Goal: Check status: Check status

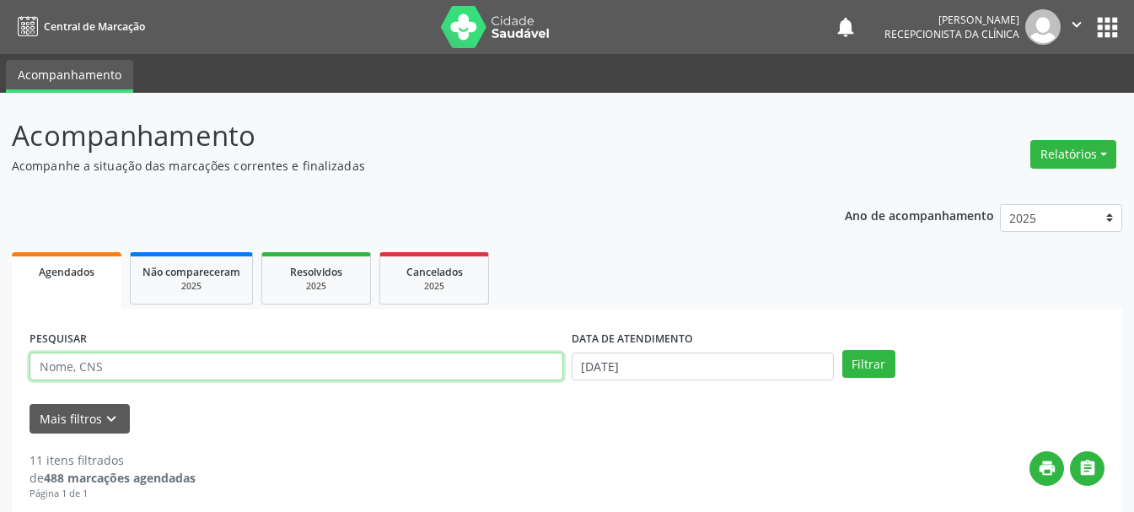
click at [389, 361] on input "text" at bounding box center [297, 366] width 534 height 29
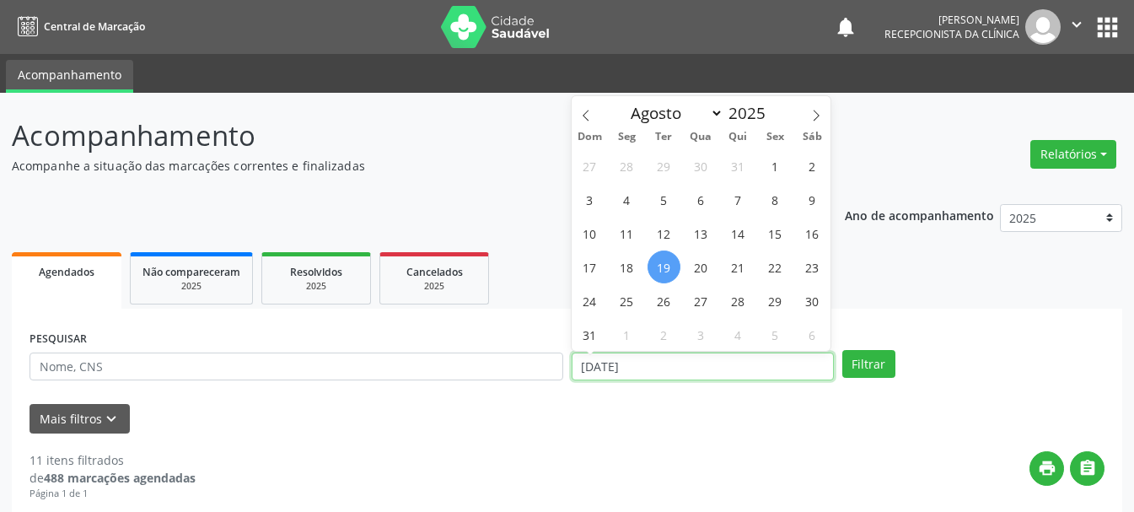
click at [701, 367] on input "[DATE]" at bounding box center [703, 366] width 262 height 29
click at [663, 193] on span "5" at bounding box center [663, 199] width 33 height 33
type input "[DATE]"
click at [663, 193] on span "5" at bounding box center [663, 199] width 33 height 33
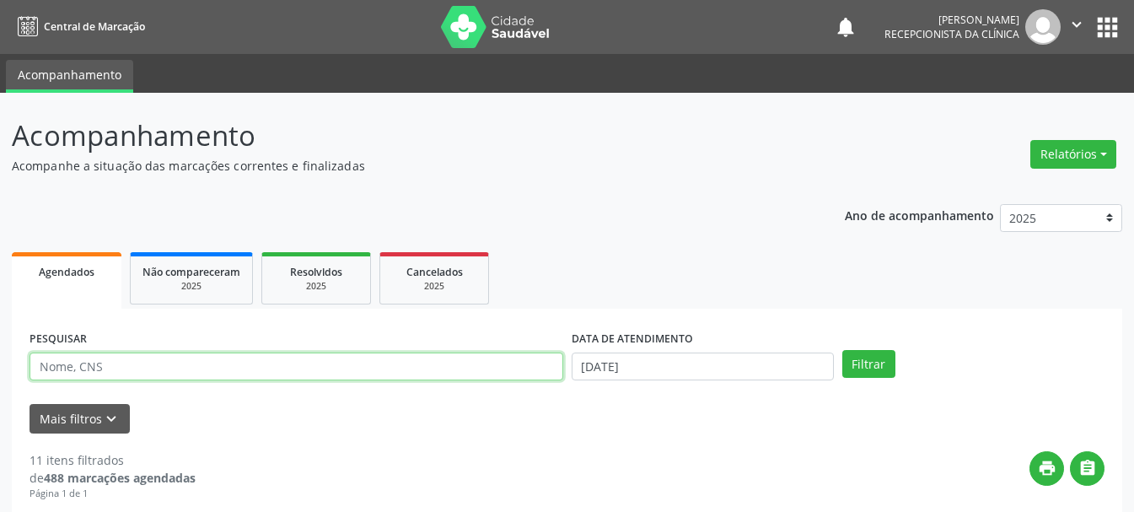
click at [487, 369] on input "text" at bounding box center [297, 366] width 534 height 29
type input "[PERSON_NAME]"
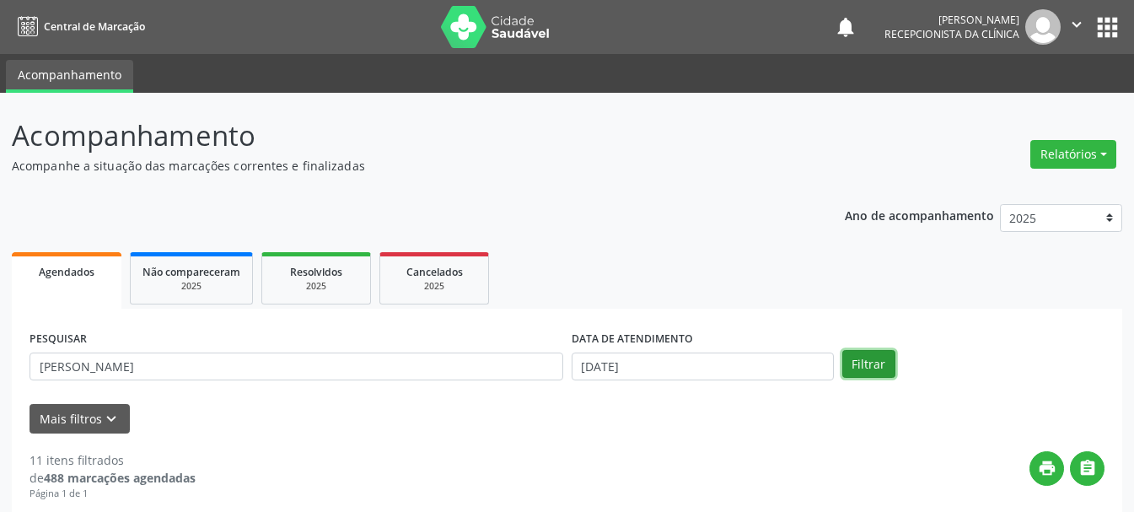
click at [860, 363] on button "Filtrar" at bounding box center [868, 364] width 53 height 29
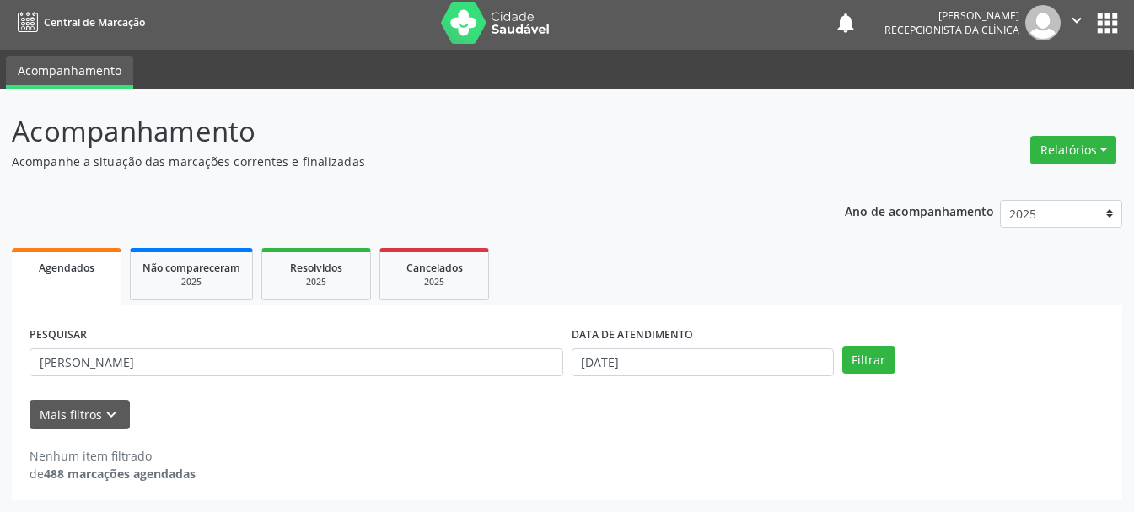
scroll to position [4, 0]
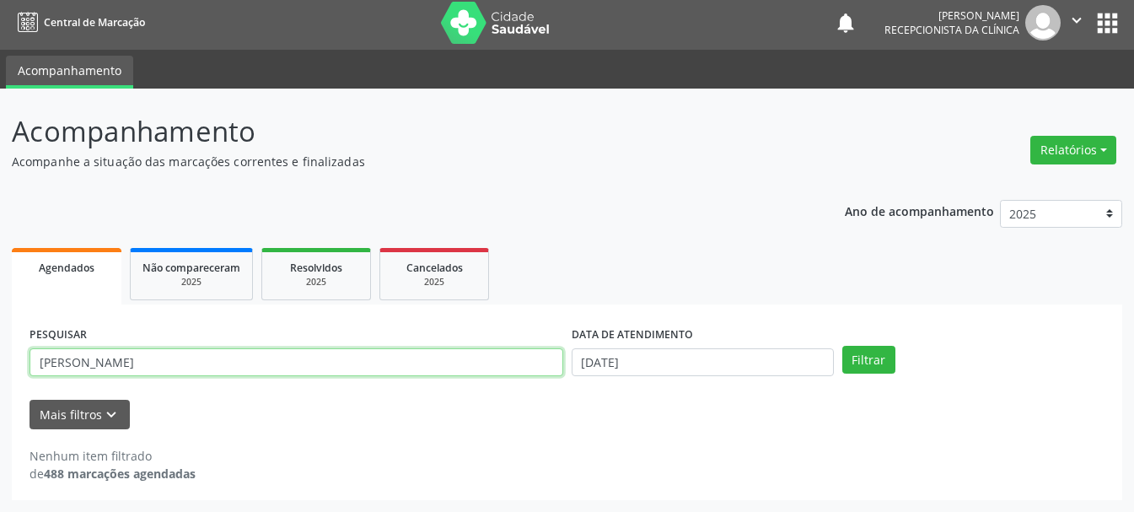
click at [290, 364] on input "[PERSON_NAME]" at bounding box center [297, 362] width 534 height 29
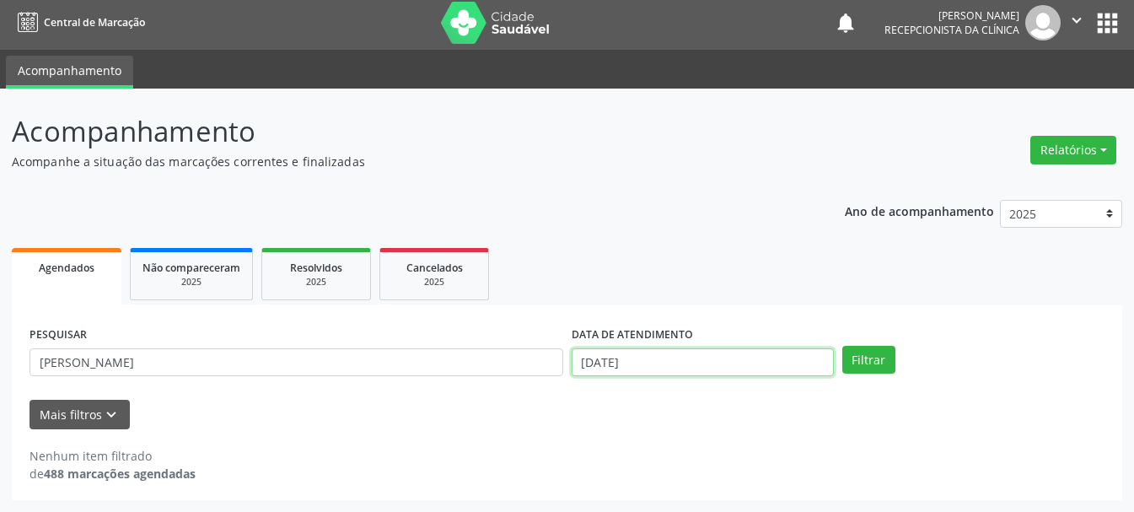
click at [652, 364] on input "[DATE]" at bounding box center [703, 362] width 262 height 29
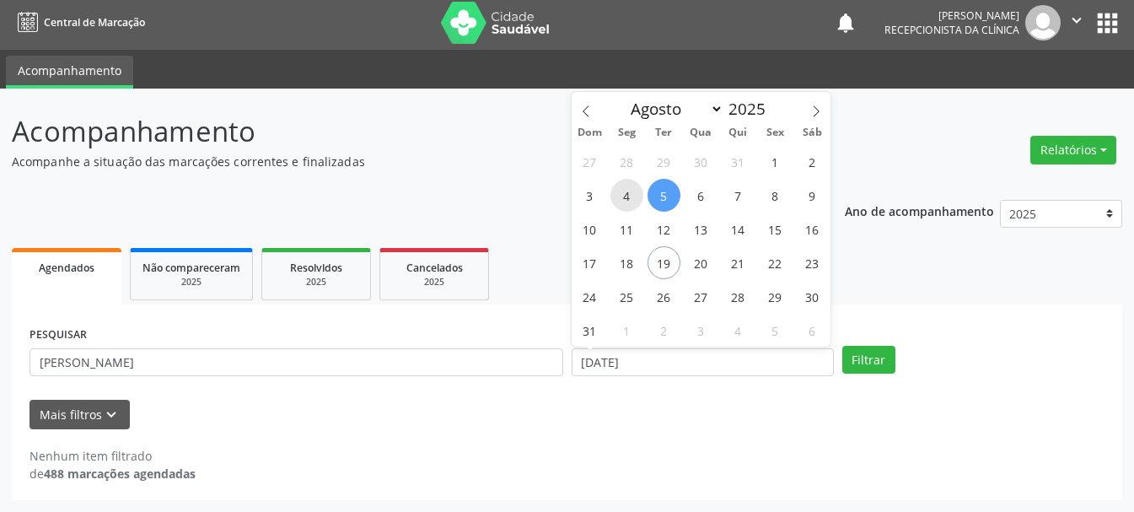
click at [623, 194] on span "4" at bounding box center [626, 195] width 33 height 33
type input "[DATE]"
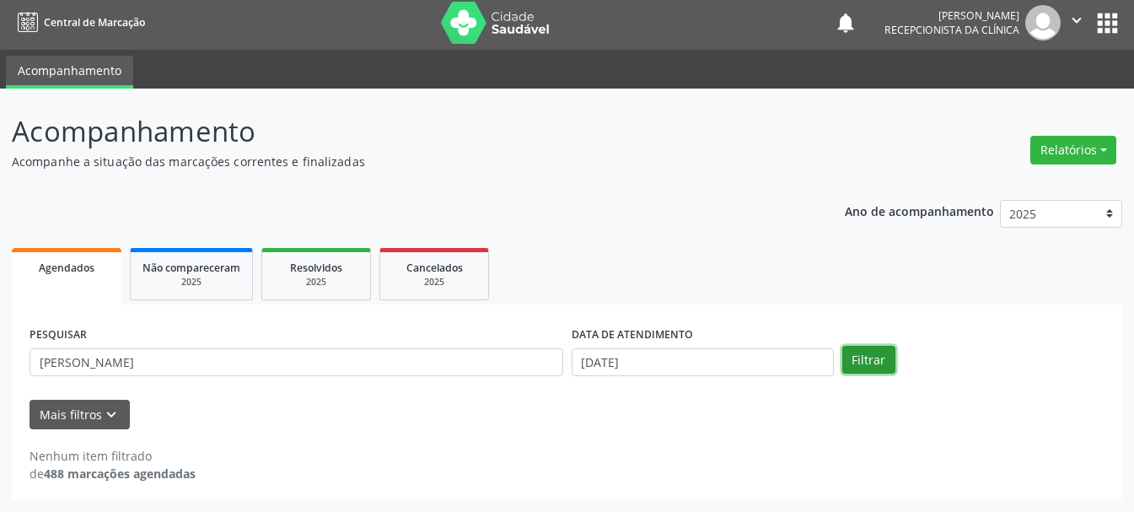
click at [845, 356] on button "Filtrar" at bounding box center [868, 360] width 53 height 29
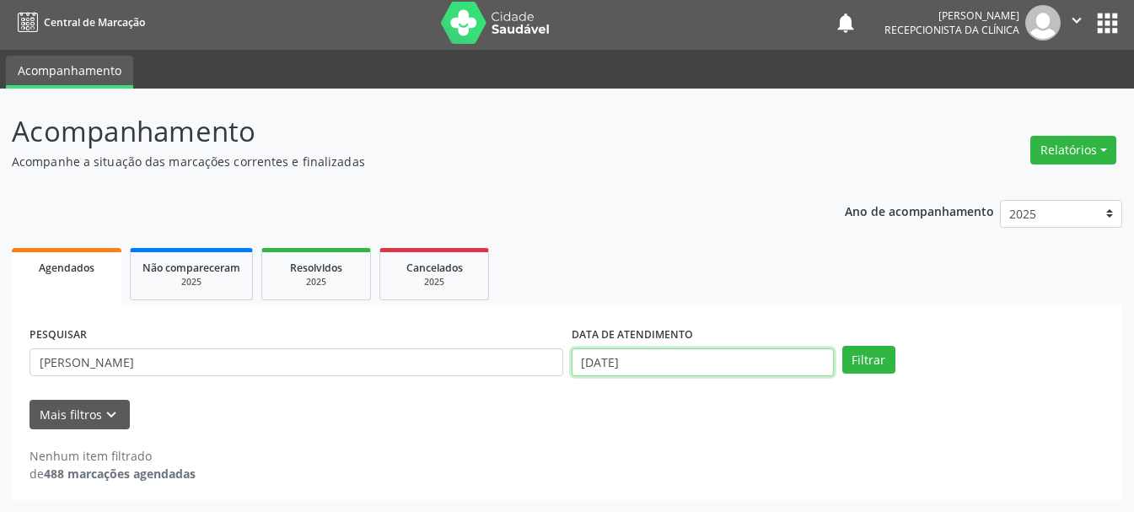
click at [643, 362] on input "[DATE]" at bounding box center [703, 362] width 262 height 29
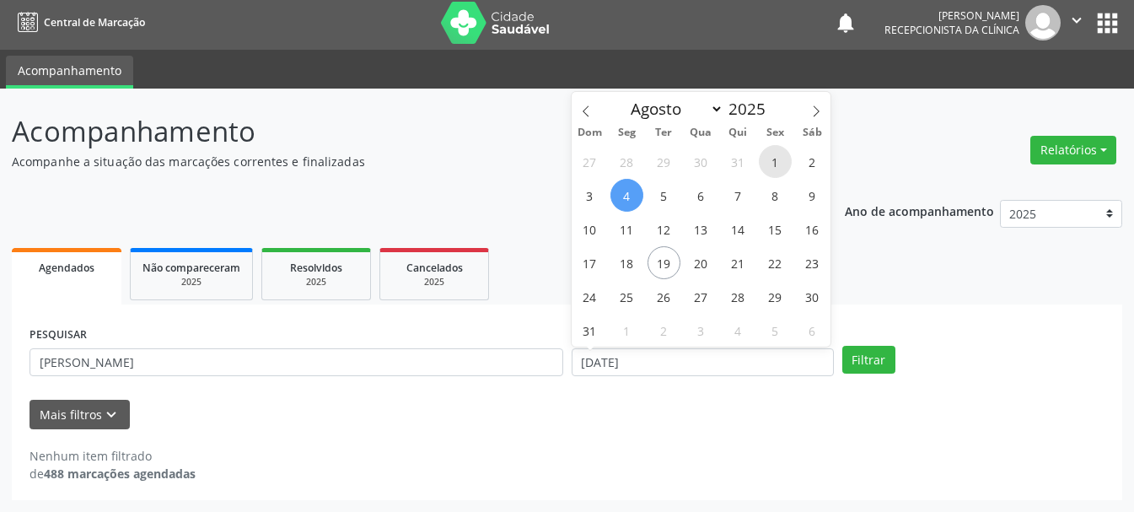
click at [776, 156] on span "1" at bounding box center [775, 161] width 33 height 33
type input "[DATE]"
click at [776, 156] on span "1" at bounding box center [775, 161] width 33 height 33
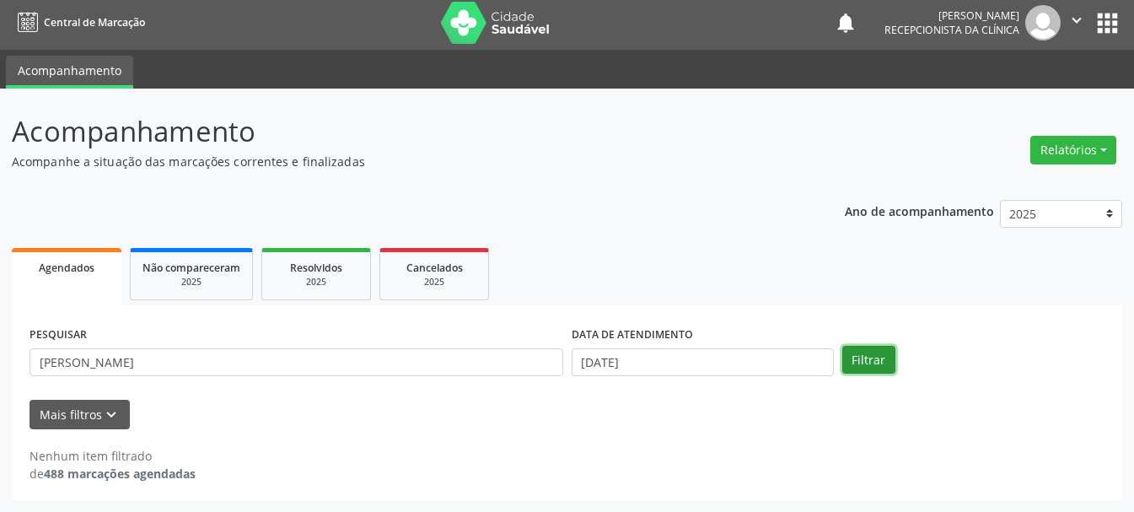
click at [858, 363] on button "Filtrar" at bounding box center [868, 360] width 53 height 29
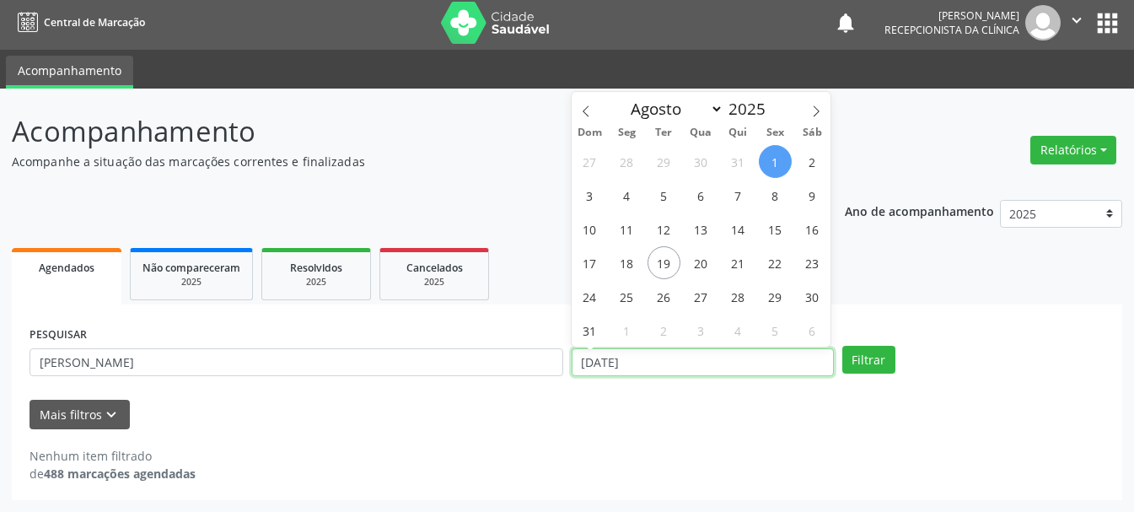
click at [643, 362] on input "[DATE]" at bounding box center [703, 362] width 262 height 29
click at [631, 203] on span "4" at bounding box center [626, 195] width 33 height 33
type input "[DATE]"
select select "7"
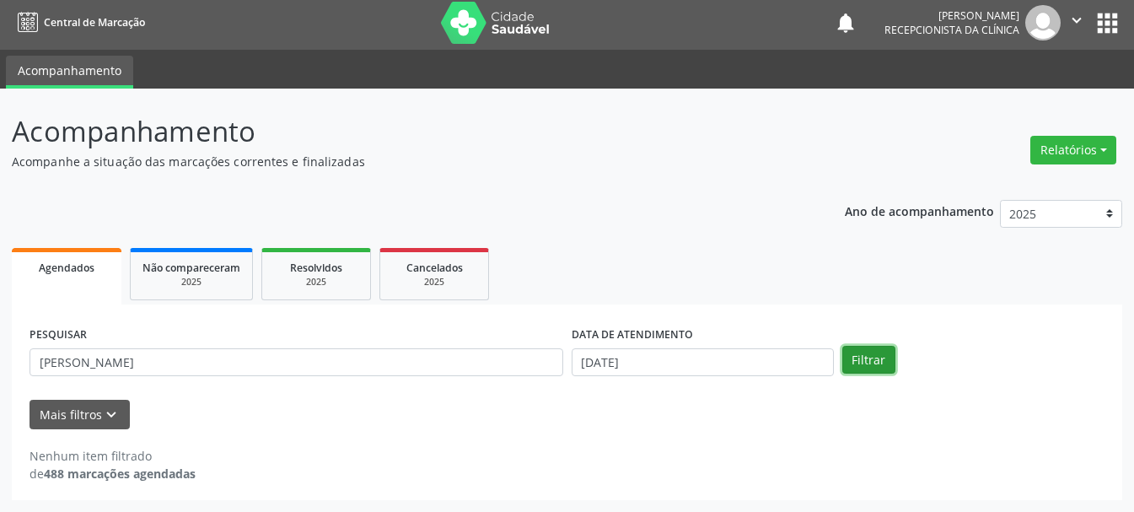
click at [853, 348] on button "Filtrar" at bounding box center [868, 360] width 53 height 29
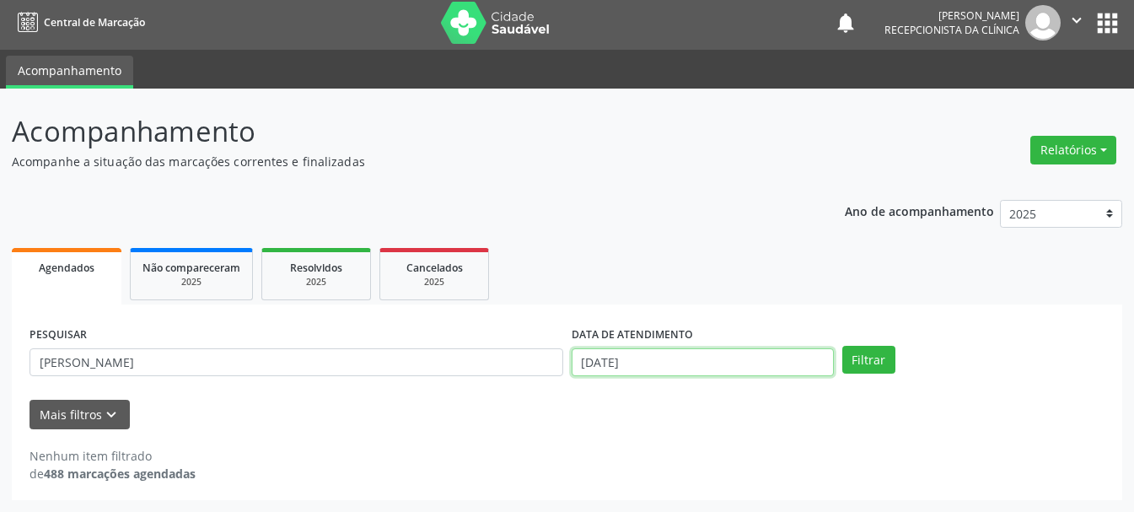
click at [653, 373] on input "[DATE]" at bounding box center [703, 362] width 262 height 29
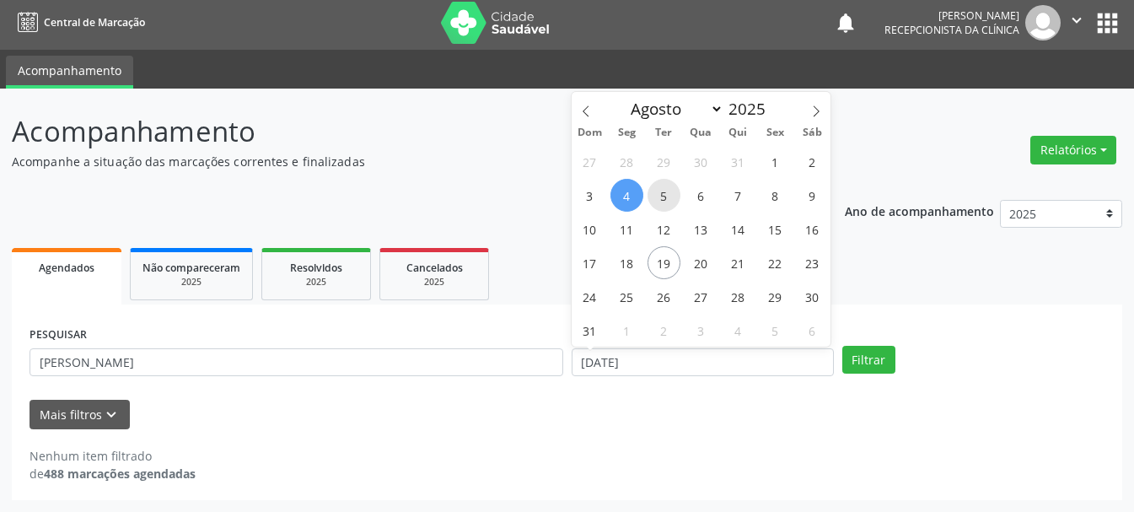
click at [669, 199] on span "5" at bounding box center [663, 195] width 33 height 33
type input "[DATE]"
click at [669, 199] on span "5" at bounding box center [663, 195] width 33 height 33
select select "7"
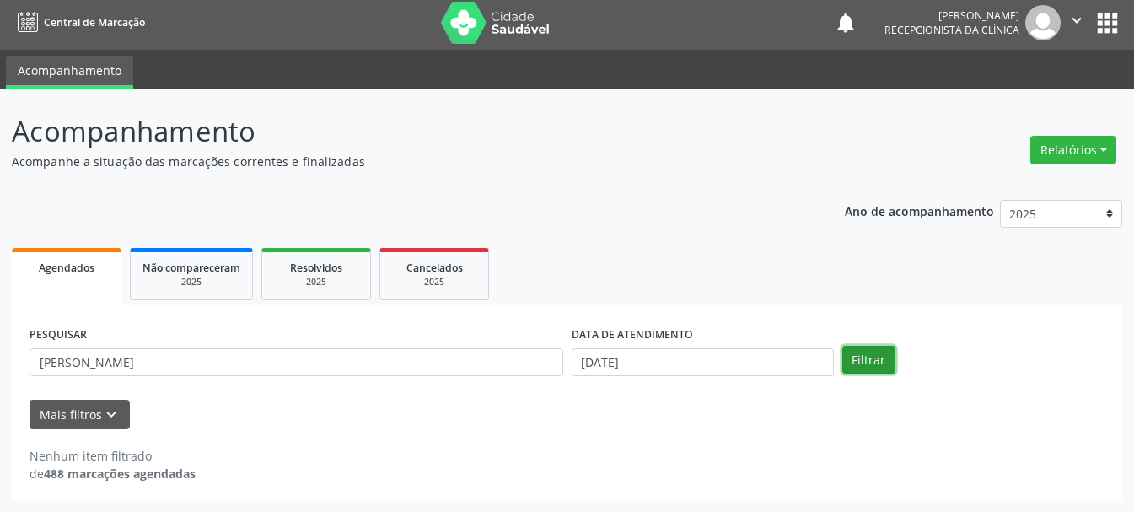
click at [863, 363] on button "Filtrar" at bounding box center [868, 360] width 53 height 29
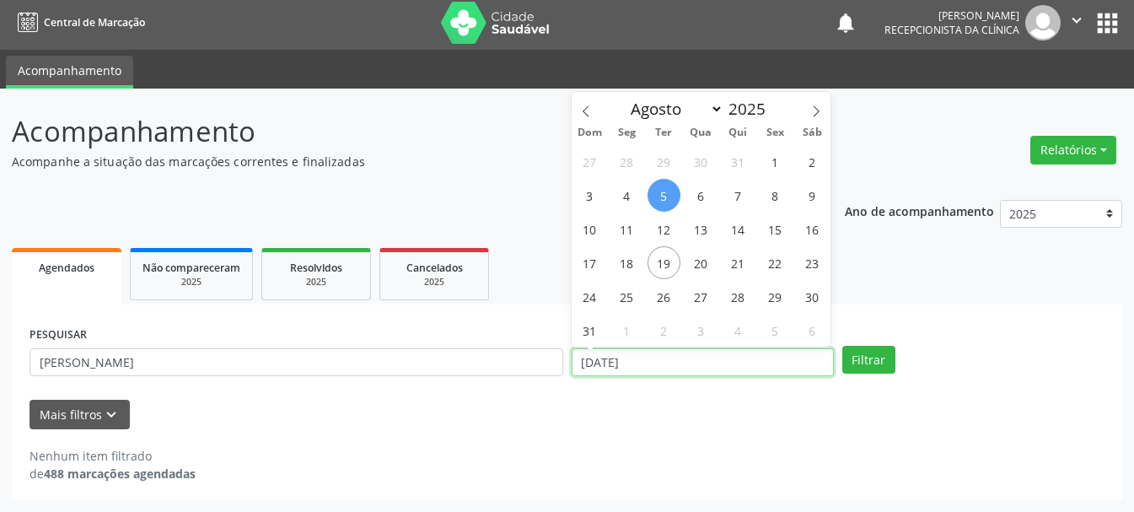
click at [624, 363] on input "[DATE]" at bounding box center [703, 362] width 262 height 29
click at [733, 158] on span "31" at bounding box center [738, 161] width 33 height 33
type input "[DATE]"
select select "6"
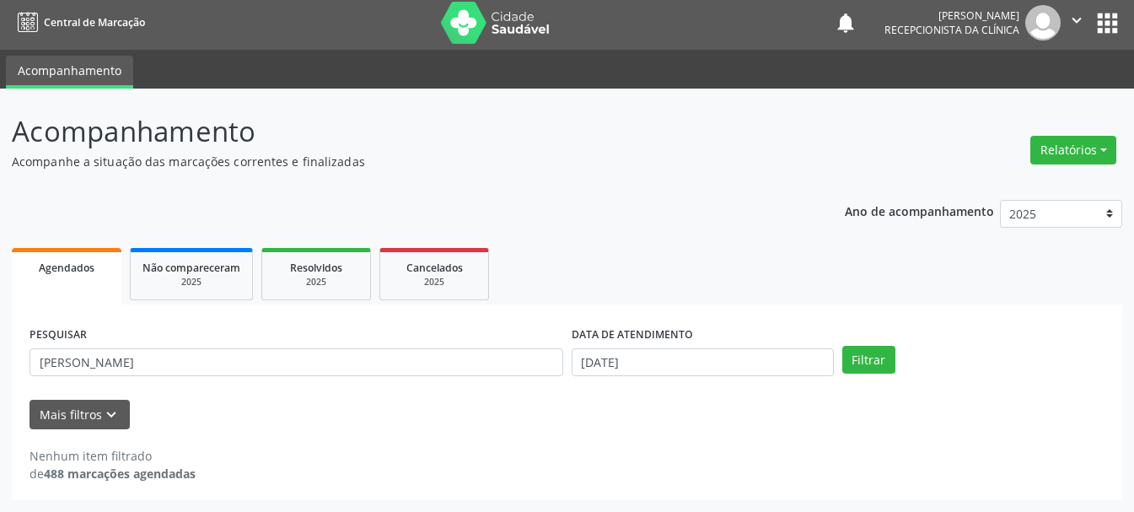
click at [855, 341] on div "PESQUISAR [PERSON_NAME] DATA DE ATENDIMENTO [DATE] Filtrar" at bounding box center [566, 355] width 1083 height 66
click at [857, 355] on button "Filtrar" at bounding box center [868, 360] width 53 height 29
click at [695, 362] on input "[DATE]" at bounding box center [703, 362] width 262 height 29
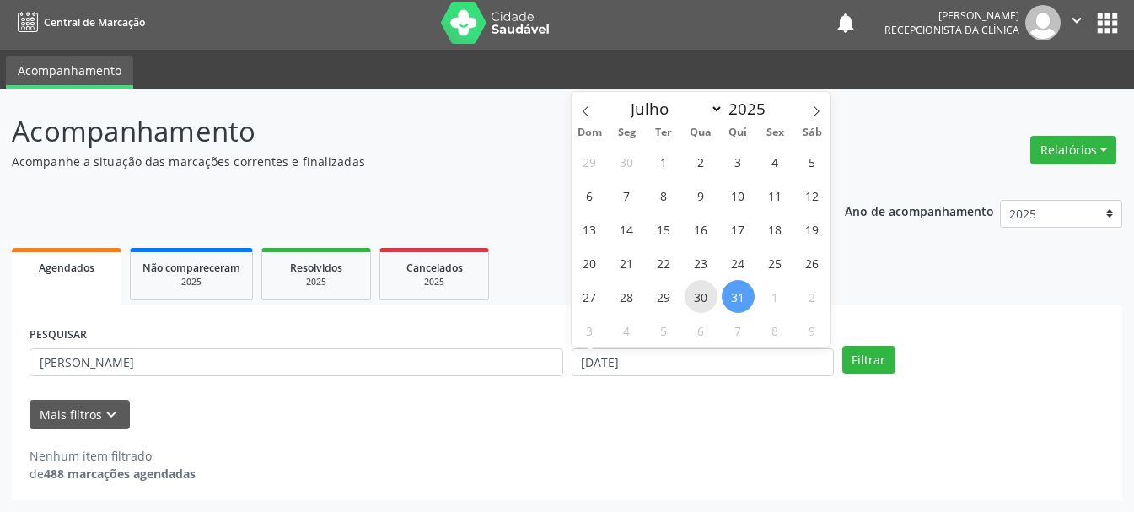
click at [701, 300] on span "30" at bounding box center [701, 296] width 33 height 33
type input "[DATE]"
click at [701, 300] on span "30" at bounding box center [701, 296] width 33 height 33
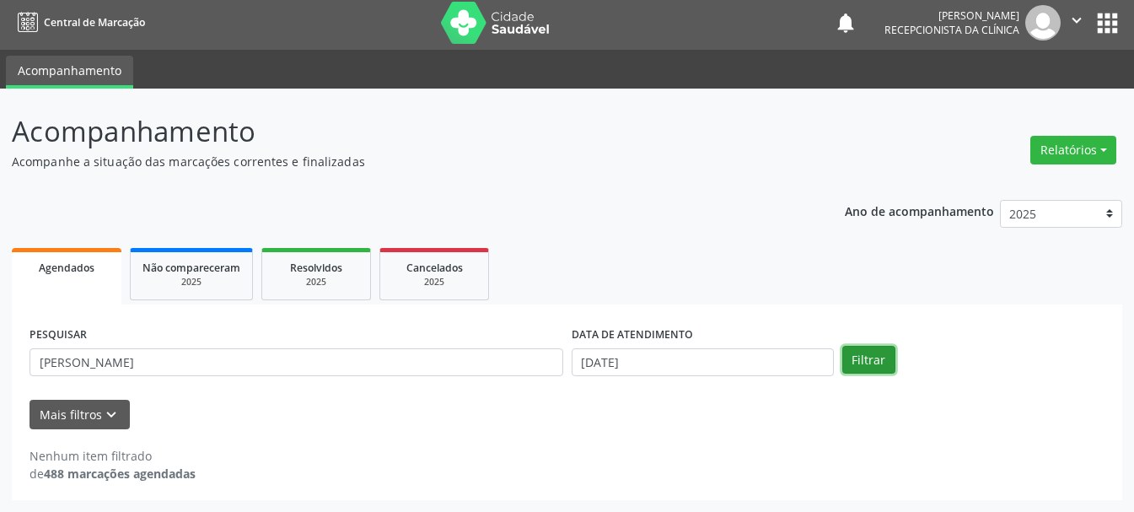
click at [882, 367] on button "Filtrar" at bounding box center [868, 360] width 53 height 29
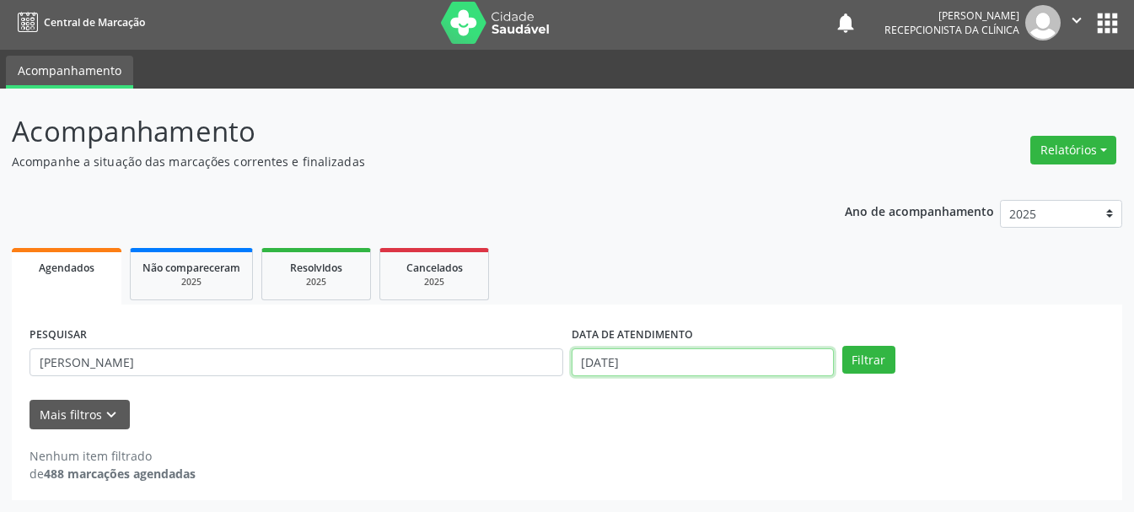
click at [655, 362] on input "[DATE]" at bounding box center [703, 362] width 262 height 29
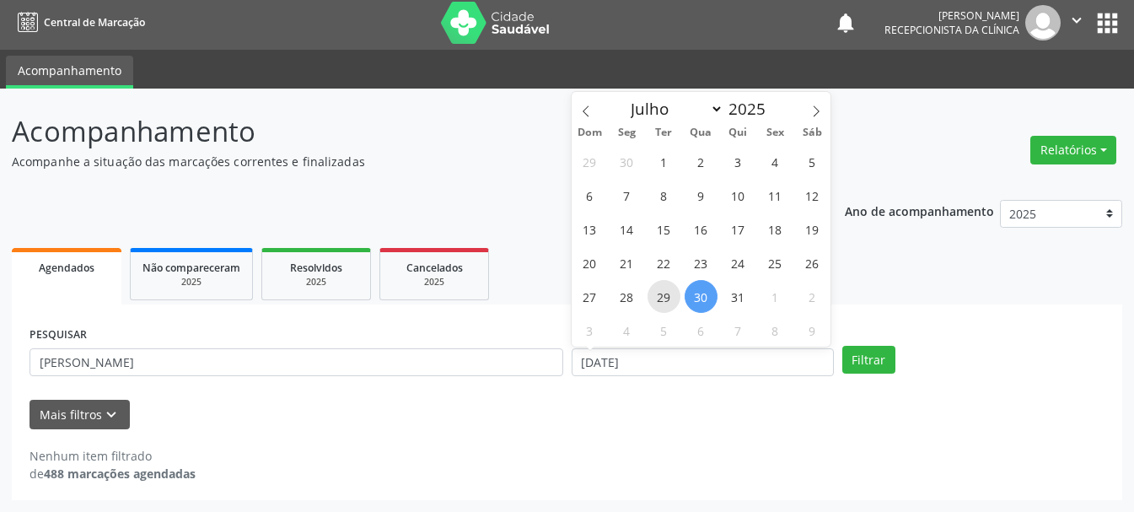
click at [664, 294] on span "29" at bounding box center [663, 296] width 33 height 33
type input "[DATE]"
click at [664, 294] on span "29" at bounding box center [663, 296] width 33 height 33
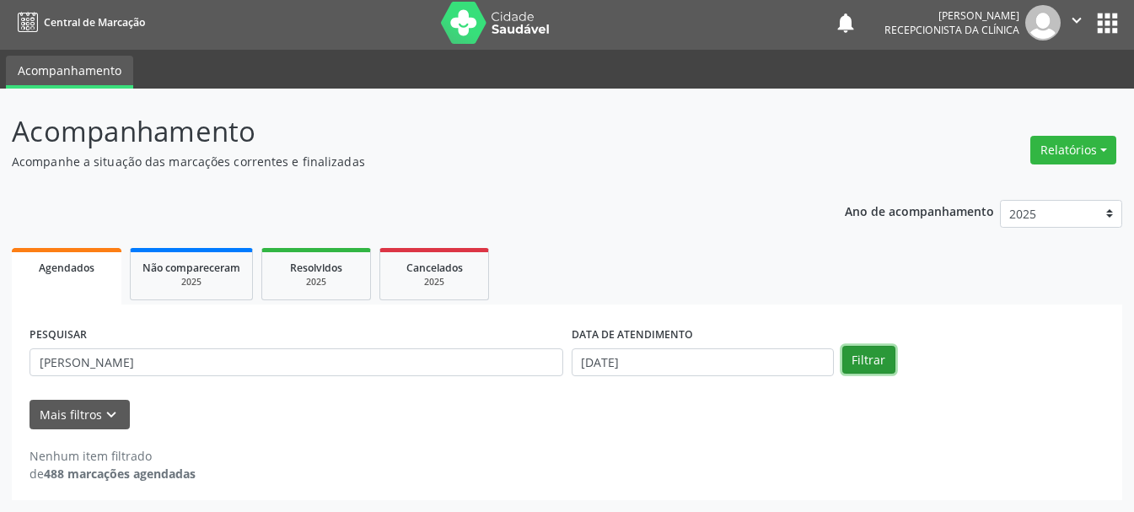
click at [864, 355] on button "Filtrar" at bounding box center [868, 360] width 53 height 29
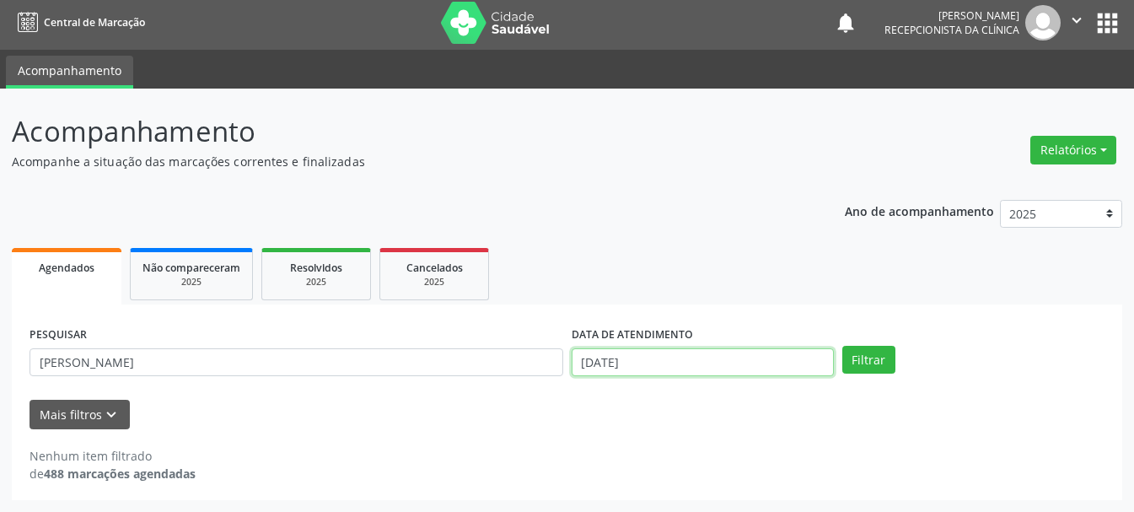
click at [613, 363] on input "[DATE]" at bounding box center [703, 362] width 262 height 29
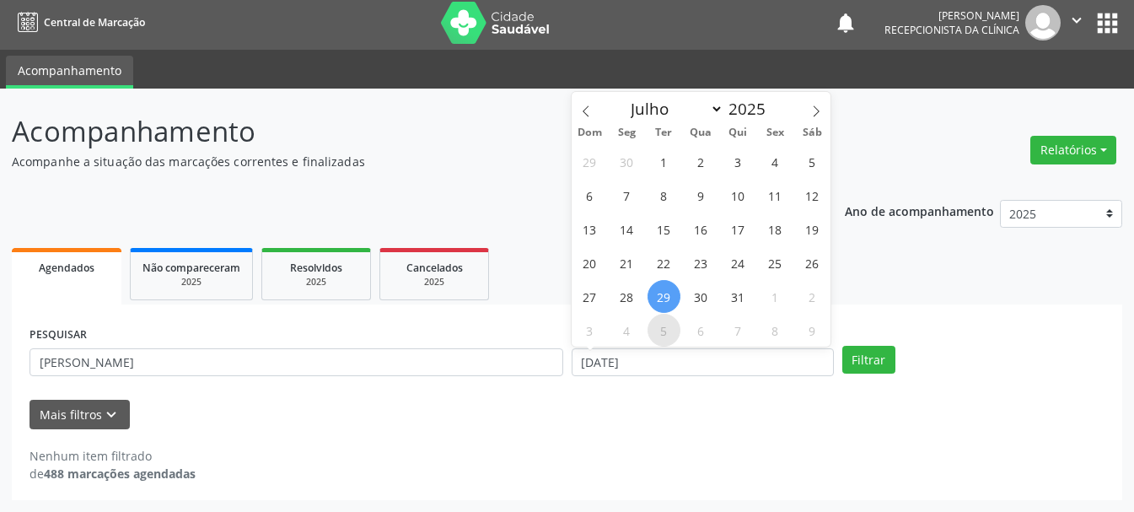
click at [669, 331] on span "5" at bounding box center [663, 330] width 33 height 33
type input "[DATE]"
click at [669, 331] on span "5" at bounding box center [663, 330] width 33 height 33
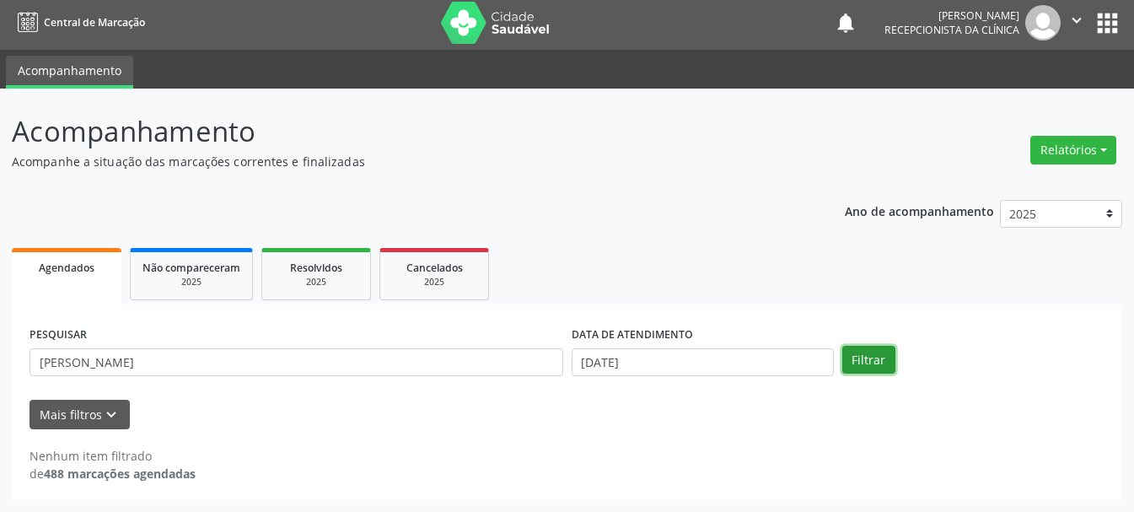
click at [860, 357] on button "Filtrar" at bounding box center [868, 360] width 53 height 29
click at [856, 360] on button "Filtrar" at bounding box center [868, 360] width 53 height 29
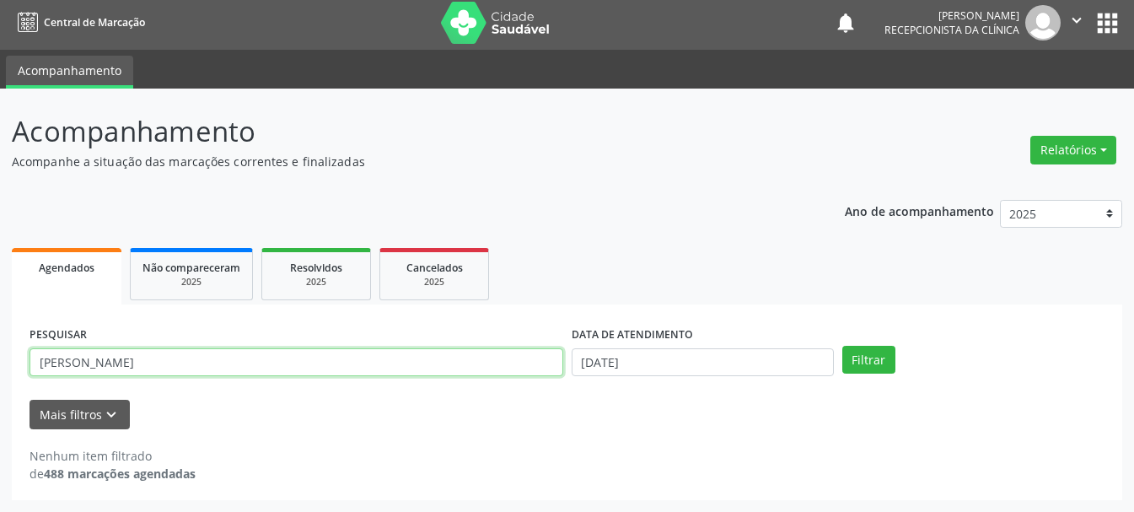
click at [273, 370] on input "[PERSON_NAME]" at bounding box center [297, 362] width 534 height 29
drag, startPoint x: 271, startPoint y: 360, endPoint x: 25, endPoint y: 375, distance: 245.8
click at [25, 375] on div "PESQUISAR [PERSON_NAME]" at bounding box center [296, 355] width 542 height 66
type input "[PERSON_NAME]"
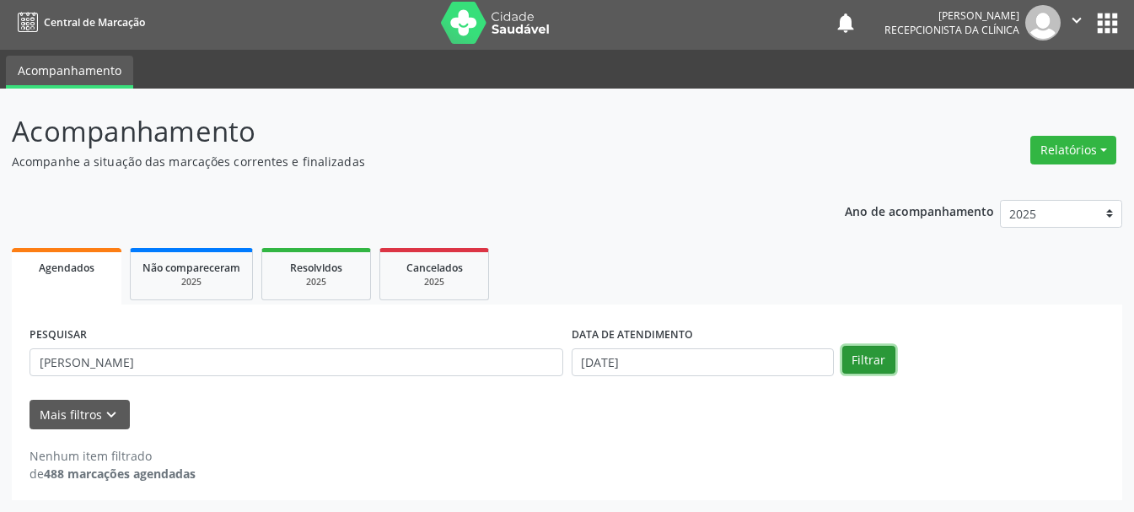
click at [874, 371] on button "Filtrar" at bounding box center [868, 360] width 53 height 29
click at [307, 277] on div "2025" at bounding box center [316, 282] width 84 height 13
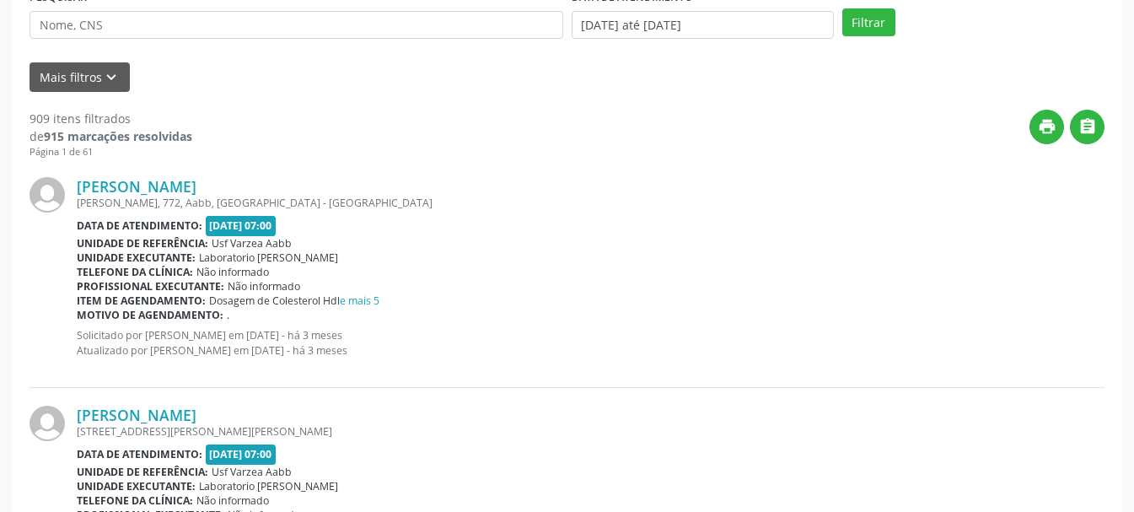
scroll to position [173, 0]
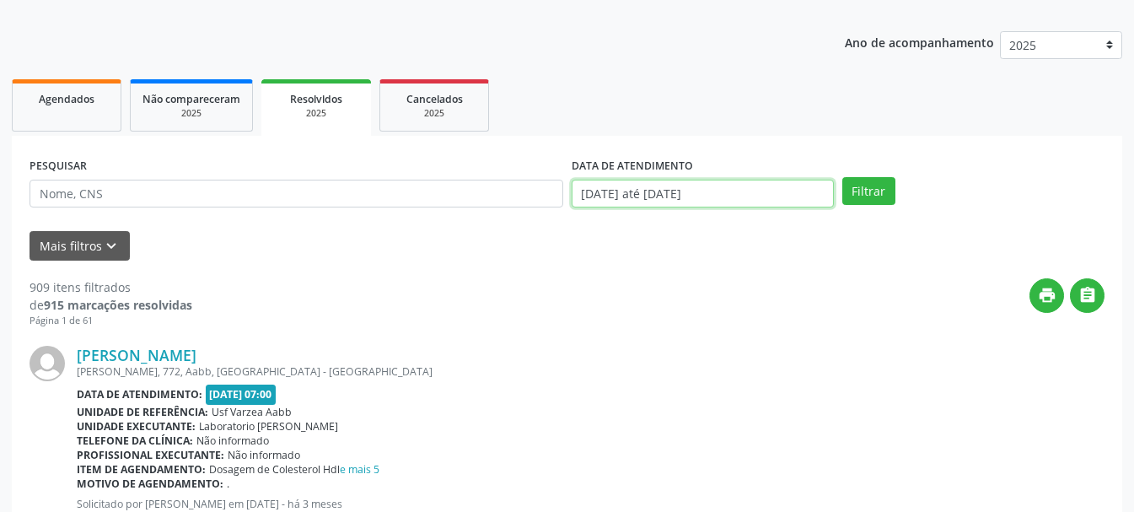
click at [689, 187] on input "[DATE] até [DATE]" at bounding box center [703, 194] width 262 height 29
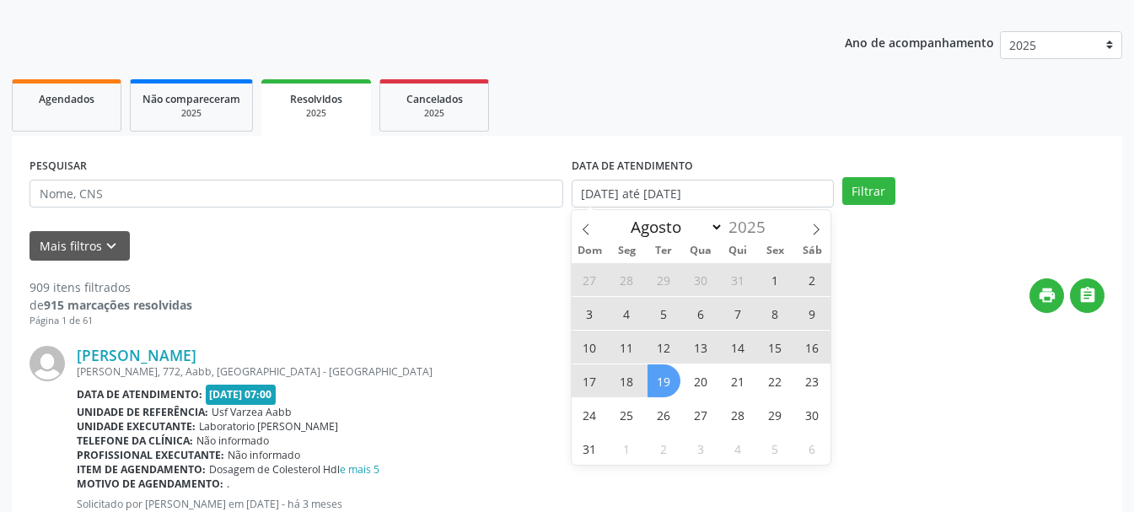
click at [665, 315] on span "5" at bounding box center [663, 313] width 33 height 33
type input "[DATE]"
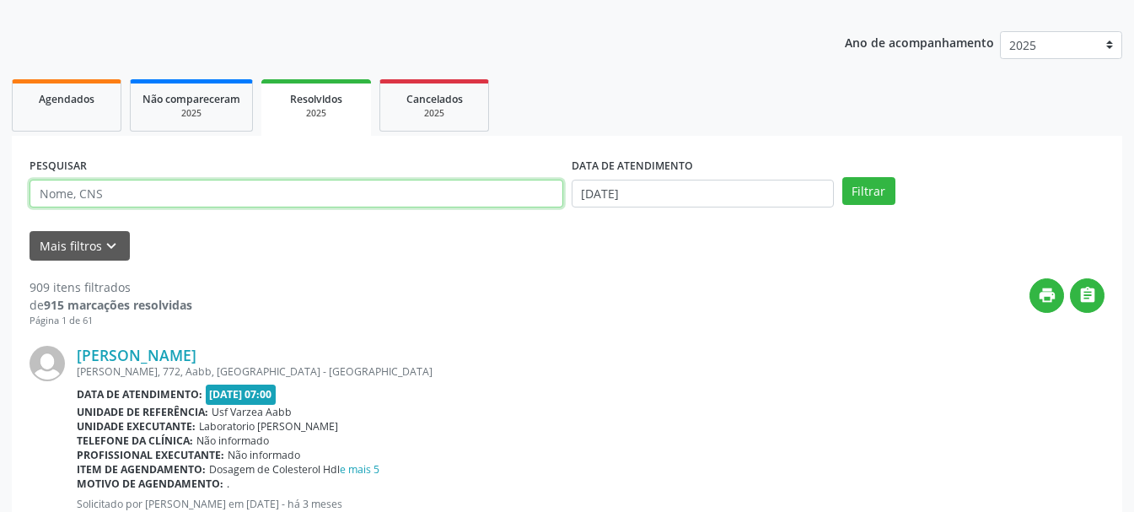
click at [328, 195] on input "text" at bounding box center [297, 194] width 534 height 29
type input "[PERSON_NAME]"
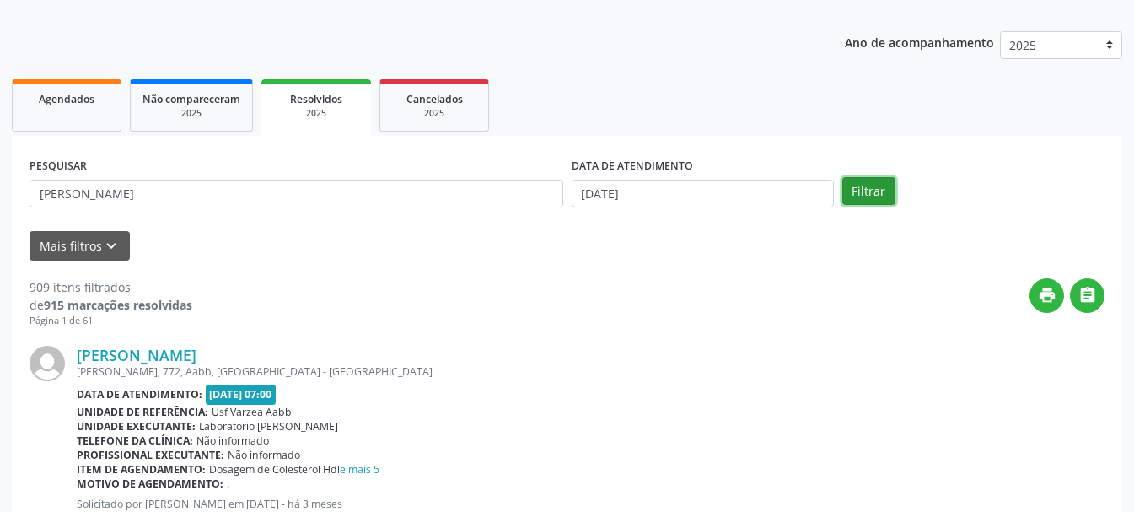
click at [877, 201] on button "Filtrar" at bounding box center [868, 191] width 53 height 29
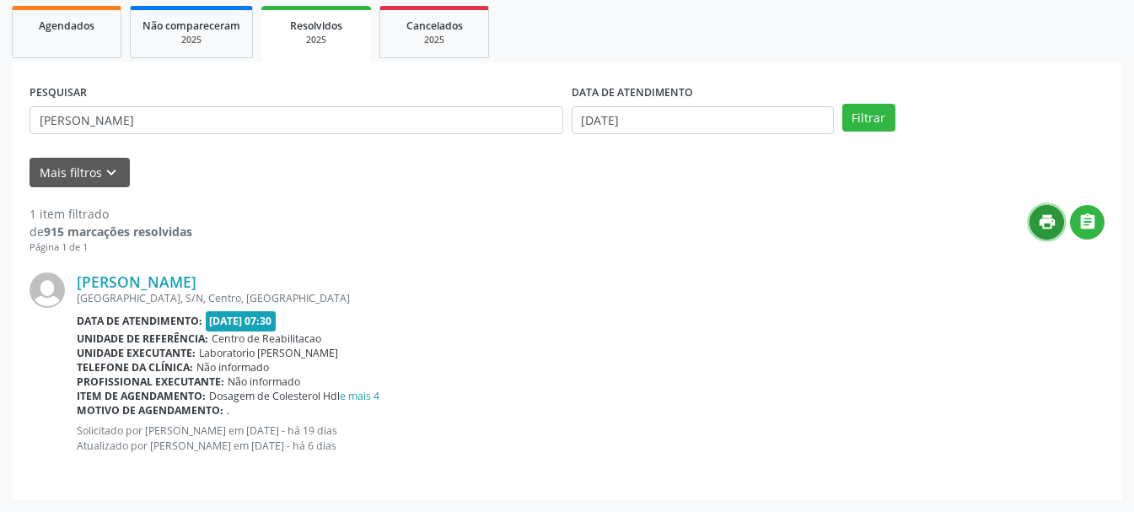
click at [1044, 220] on icon "print" at bounding box center [1047, 221] width 19 height 19
